Goal: Task Accomplishment & Management: Manage account settings

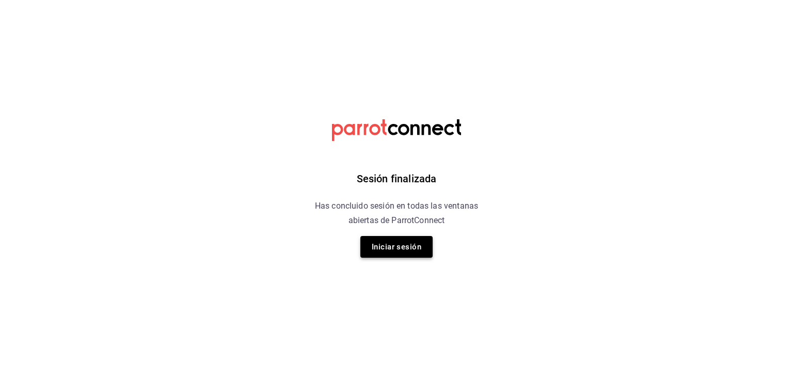
click at [423, 250] on button "Iniciar sesión" at bounding box center [397, 247] width 72 height 22
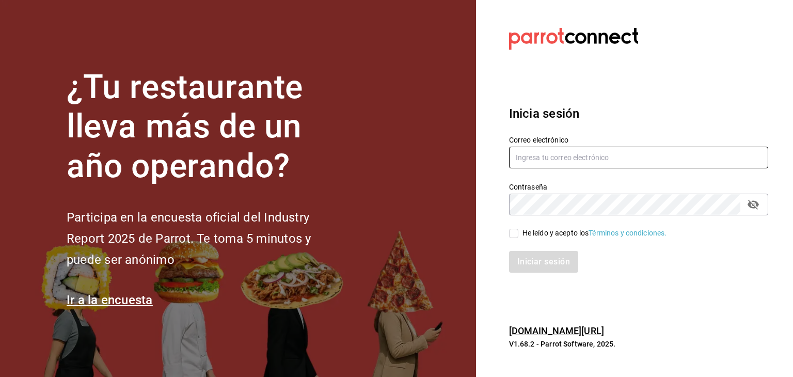
click at [575, 161] on input "text" at bounding box center [638, 158] width 259 height 22
type input "[EMAIL_ADDRESS][DOMAIN_NAME]"
click at [511, 237] on input "He leído y acepto los Términos y condiciones." at bounding box center [513, 233] width 9 height 9
checkbox input "true"
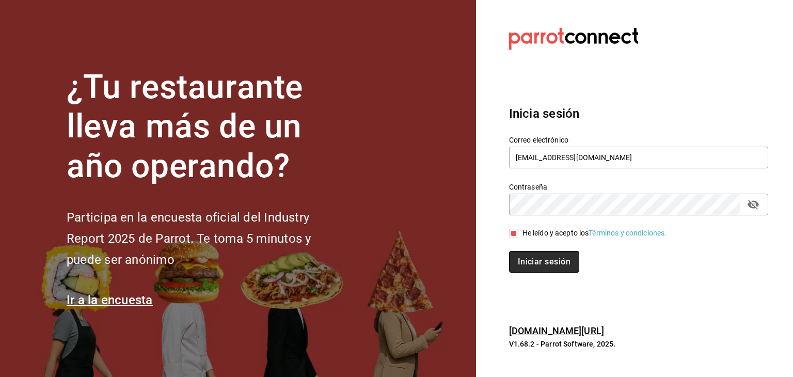
click at [542, 264] on button "Iniciar sesión" at bounding box center [544, 262] width 70 height 22
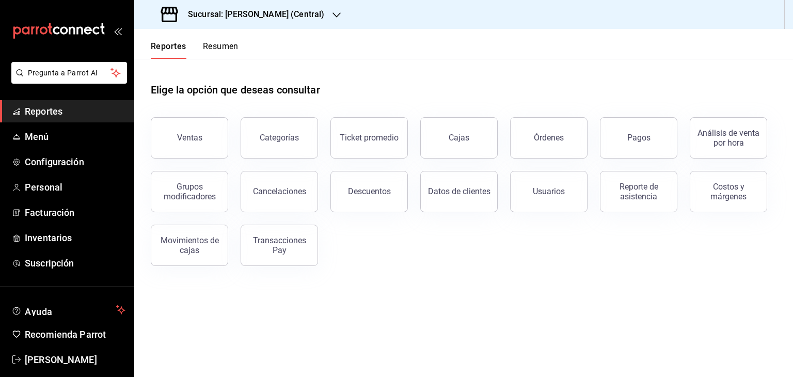
click at [335, 11] on icon "button" at bounding box center [337, 15] width 8 height 8
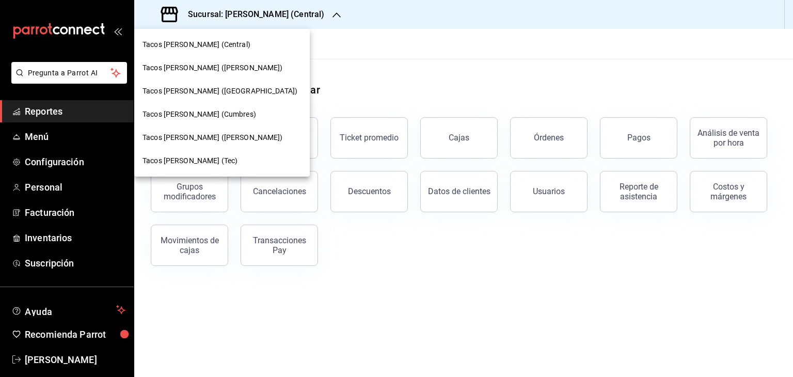
click at [234, 136] on span "Tacos don Pedro (Bartolomé)" at bounding box center [213, 137] width 140 height 11
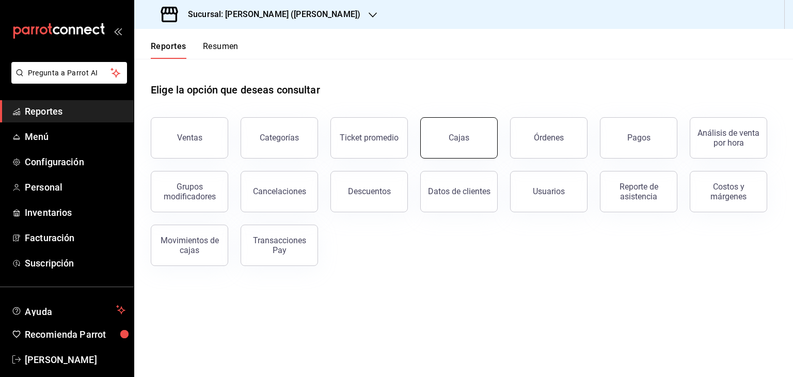
click at [456, 137] on div "Cajas" at bounding box center [459, 138] width 21 height 10
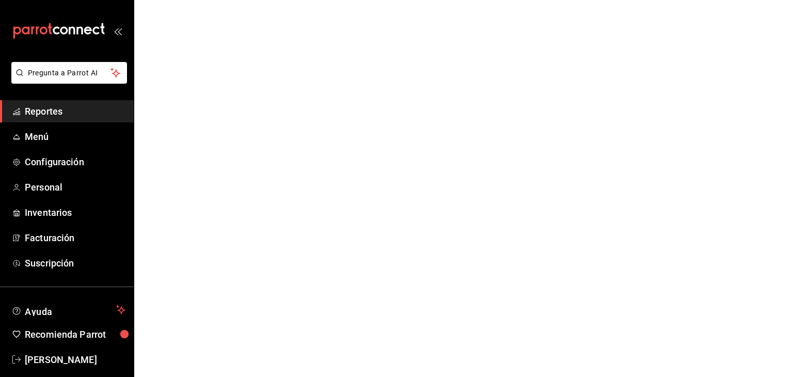
click at [456, 0] on html "Pregunta a Parrot AI Reportes Menú Configuración Personal Inventarios Facturaci…" at bounding box center [396, 0] width 793 height 0
